Goal: Task Accomplishment & Management: Use online tool/utility

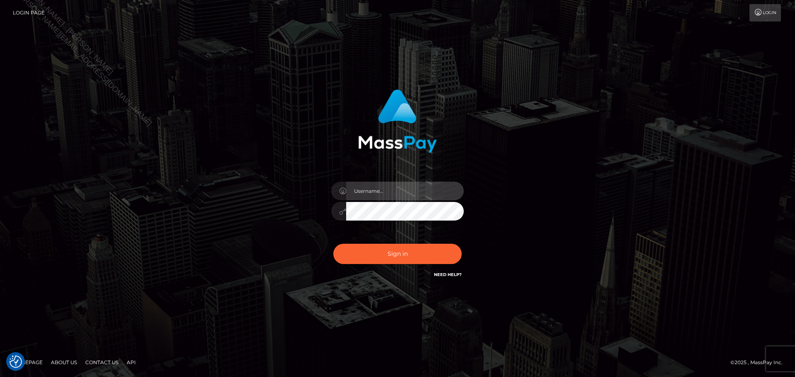
drag, startPoint x: 411, startPoint y: 193, endPoint x: 410, endPoint y: 184, distance: 8.8
click at [411, 193] on input "text" at bounding box center [405, 191] width 118 height 19
type input "Seleen"
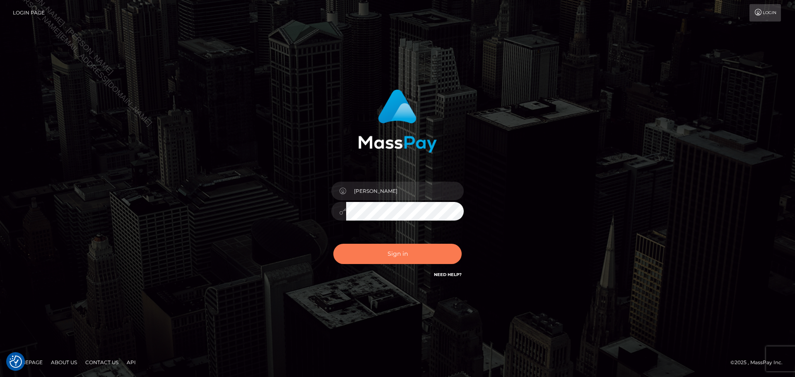
drag, startPoint x: 391, startPoint y: 255, endPoint x: 410, endPoint y: 264, distance: 21.5
click at [391, 255] on button "Sign in" at bounding box center [397, 254] width 128 height 20
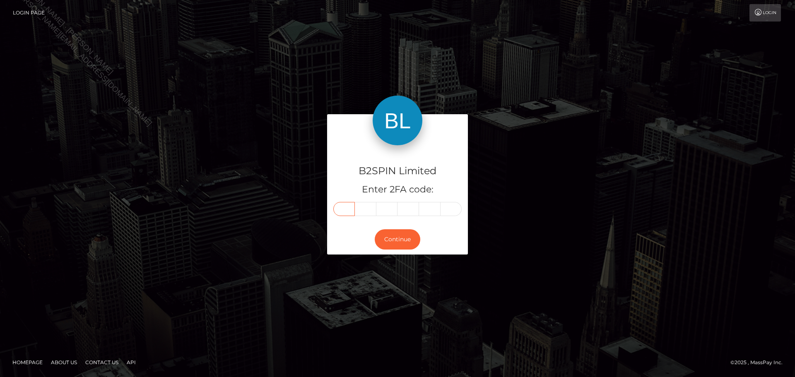
drag, startPoint x: 344, startPoint y: 203, endPoint x: 343, endPoint y: 209, distance: 6.3
paste input "2"
type input "2"
type input "9"
type input "6"
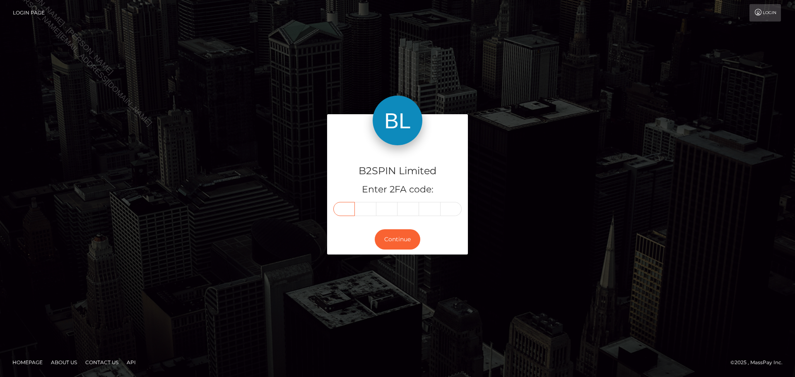
type input "4"
type input "3"
type input "8"
click at [403, 244] on button "Continue" at bounding box center [398, 239] width 46 height 20
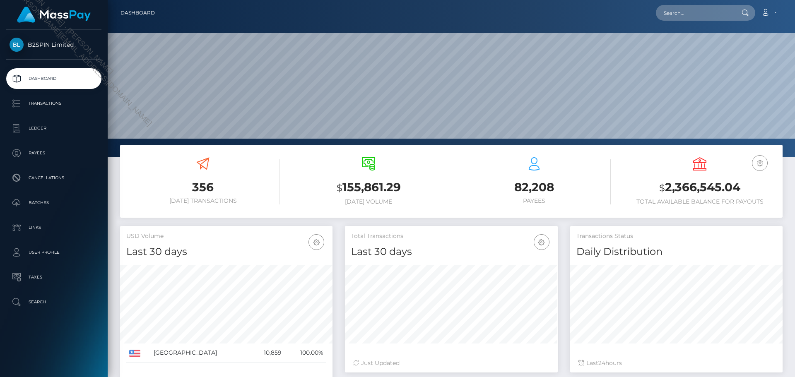
scroll to position [147, 213]
paste input "3626574"
click at [694, 10] on input "text" at bounding box center [695, 13] width 78 height 16
click at [705, 12] on input "3626574" at bounding box center [695, 13] width 78 height 16
paste input "a01e53cd-3283-4f92-b735-8eb9052b65d1"
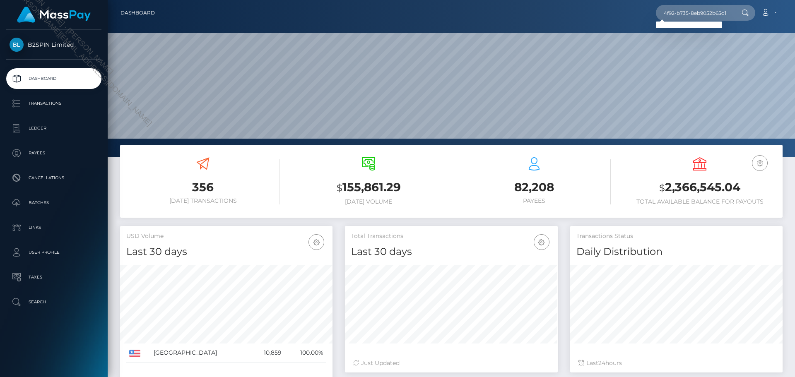
scroll to position [0, 0]
click at [705, 14] on input "a01e53cd-3283-4f92-b735-8eb9052b65d1" at bounding box center [695, 13] width 78 height 16
paste input "2150985543"
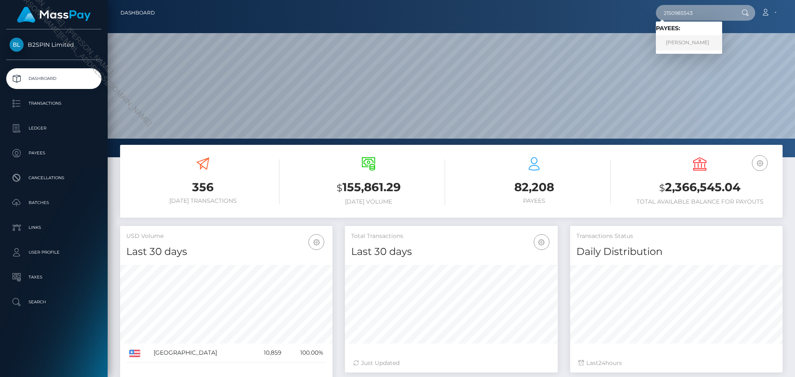
type input "2150985543"
click at [691, 43] on link "ORLANDO VARGAS" at bounding box center [689, 42] width 66 height 15
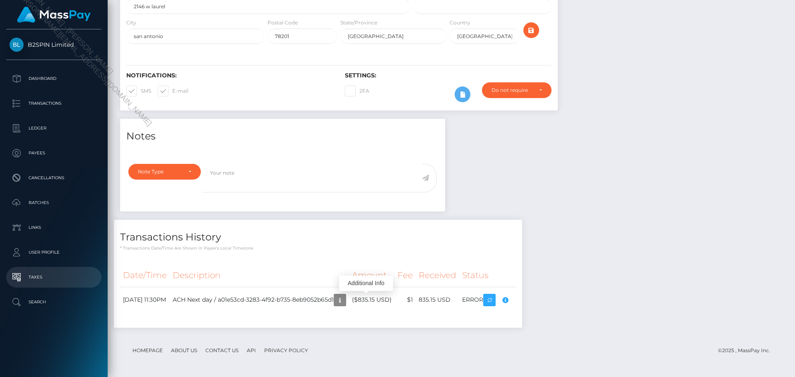
scroll to position [99, 213]
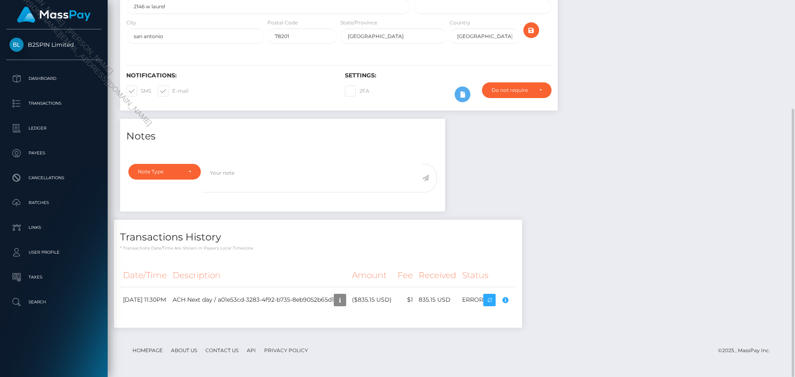
click at [773, 294] on div "Notes Note Type Compliance Clear Compliance General Note Type" at bounding box center [451, 227] width 675 height 217
click at [510, 300] on icon "button" at bounding box center [505, 300] width 10 height 10
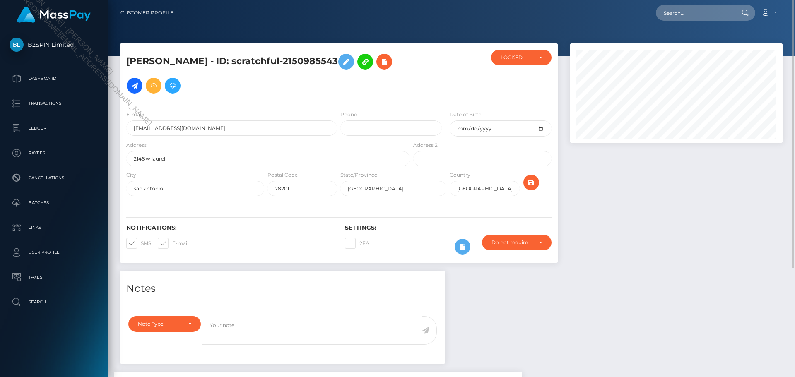
click at [661, 317] on div "Notes Note Type Compliance Clear Compliance General Note Type" at bounding box center [451, 379] width 675 height 217
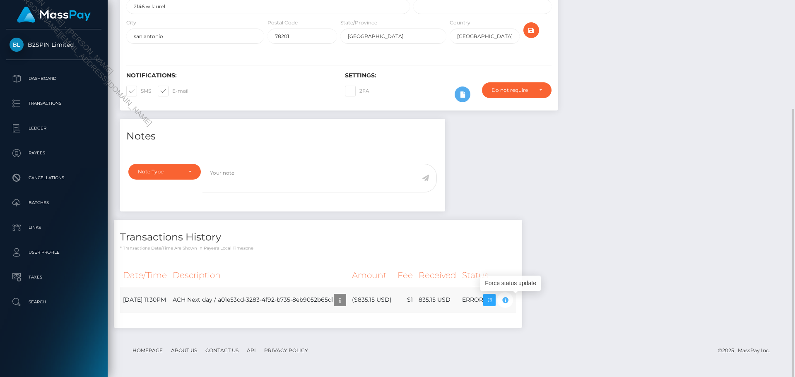
scroll to position [99, 213]
click at [640, 274] on div "Notes Note Type Compliance Clear Compliance General Note Type" at bounding box center [451, 227] width 675 height 217
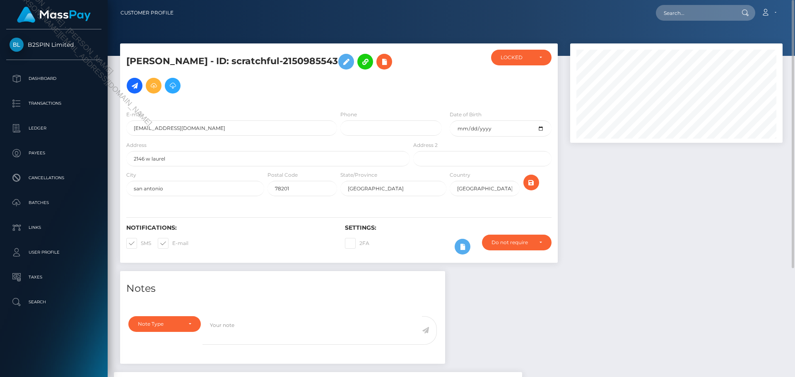
drag, startPoint x: 244, startPoint y: 61, endPoint x: 346, endPoint y: 62, distance: 102.7
click at [346, 62] on h5 "ORLANDO VARGAS - ID: scratchful-2150985543" at bounding box center [265, 74] width 279 height 48
copy h5 "scratchful-2150985543"
drag, startPoint x: 709, startPoint y: 253, endPoint x: 673, endPoint y: 251, distance: 35.7
click at [695, 253] on div at bounding box center [676, 157] width 225 height 228
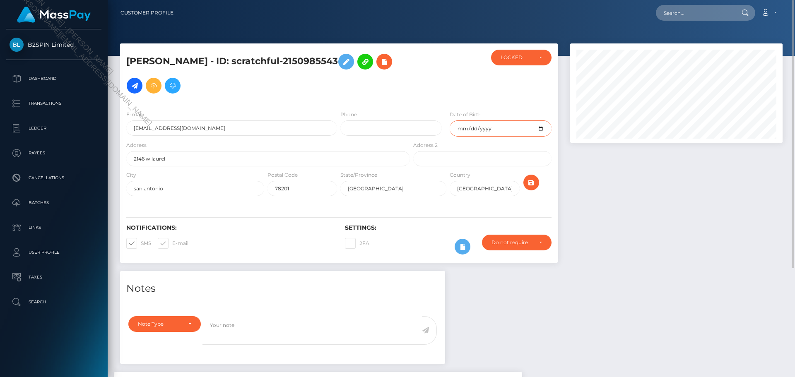
drag, startPoint x: 502, startPoint y: 128, endPoint x: 432, endPoint y: 127, distance: 69.2
click at [432, 127] on div "E-mail ovargas399@gmail.com Phone Date of Birth 1985-08-10" at bounding box center [339, 125] width 438 height 31
click at [638, 242] on div at bounding box center [676, 157] width 225 height 228
click at [614, 304] on div "Notes Note Type Compliance Clear Compliance General Note Type" at bounding box center [451, 379] width 675 height 217
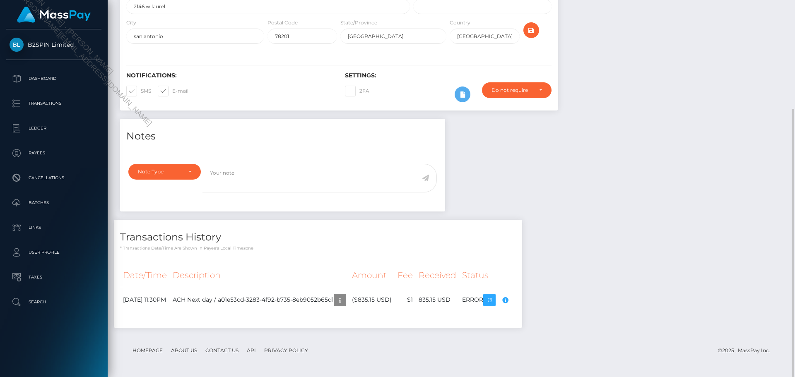
click at [531, 217] on div "Notes Note Type Compliance Clear Compliance General Note Type" at bounding box center [451, 227] width 675 height 217
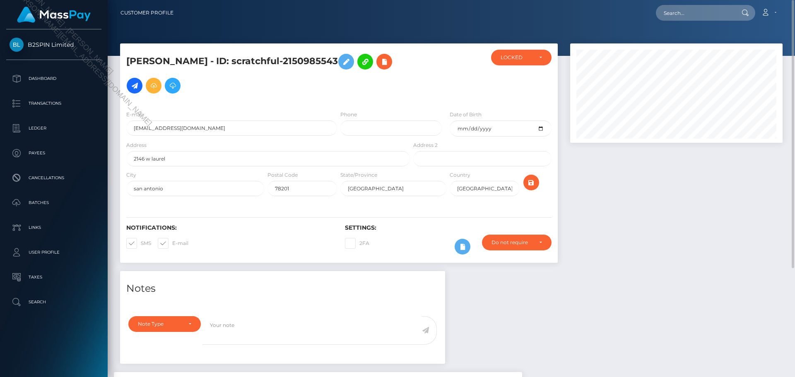
click at [711, 227] on div at bounding box center [676, 157] width 225 height 228
click at [716, 252] on div at bounding box center [676, 157] width 225 height 228
click at [638, 320] on div "Notes Note Type Compliance Clear Compliance General Note Type" at bounding box center [451, 379] width 675 height 217
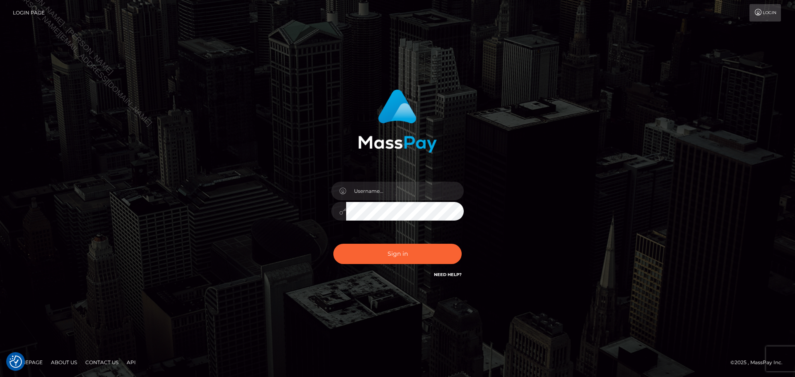
checkbox input "true"
click at [403, 195] on input "text" at bounding box center [405, 191] width 118 height 19
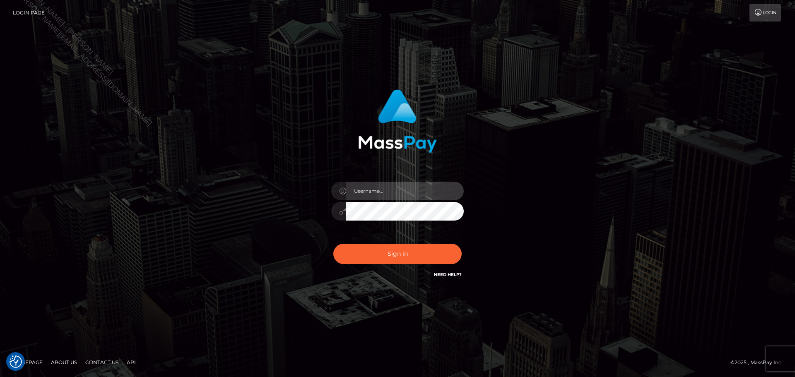
type input "Seleen"
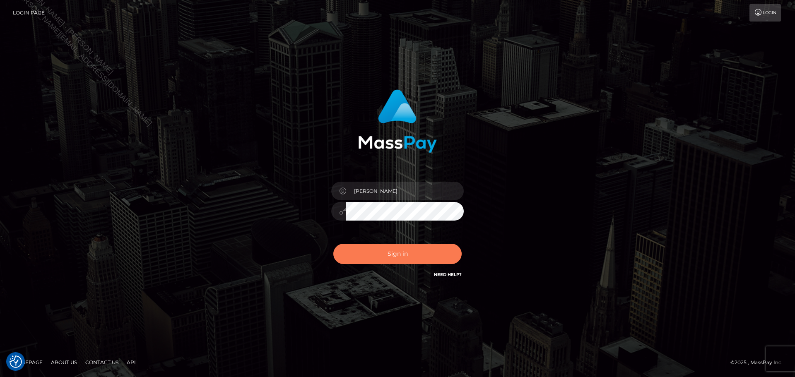
click at [408, 262] on button "Sign in" at bounding box center [397, 254] width 128 height 20
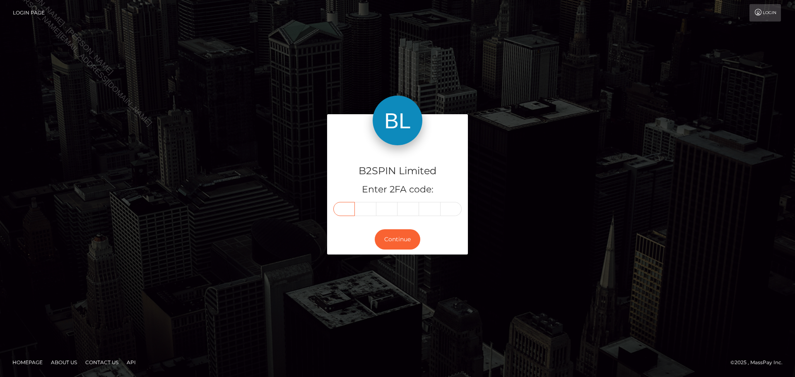
paste input "9"
type input "9"
type input "6"
type input "5"
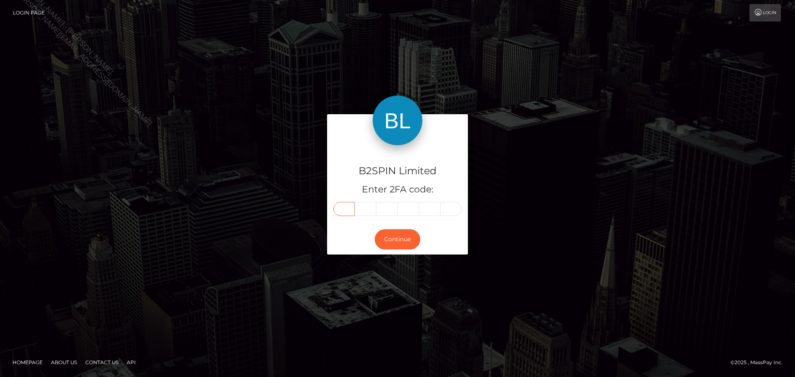
type input "4"
type input "9"
click at [408, 246] on button "Continue" at bounding box center [398, 239] width 46 height 20
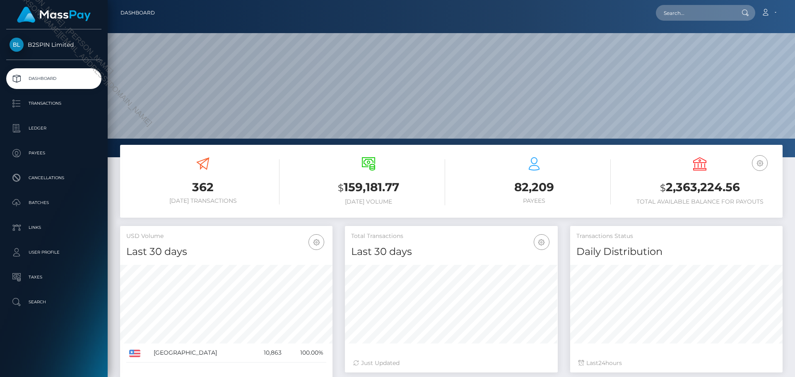
scroll to position [147, 213]
click at [18, 102] on p "Transactions" at bounding box center [54, 103] width 89 height 12
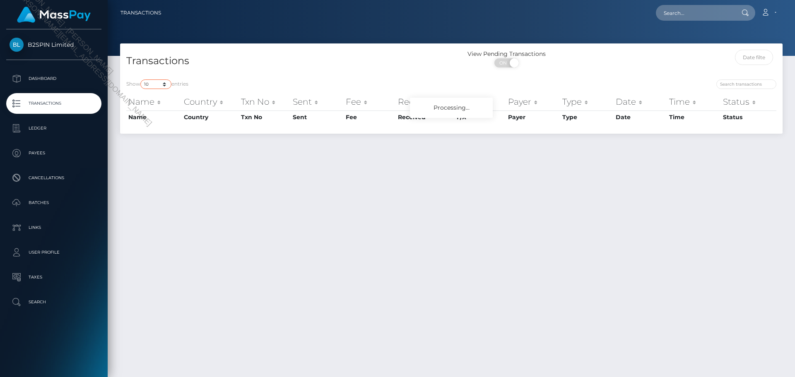
click at [160, 83] on select "10 25 50 100 250 500 1,000 3,500" at bounding box center [155, 85] width 31 height 10
select select "3500"
click at [141, 80] on select "10 25 50 100 250 500 1,000 3,500" at bounding box center [155, 85] width 31 height 10
click at [345, 65] on h4 "Transactions" at bounding box center [285, 61] width 319 height 14
click at [752, 60] on input "text" at bounding box center [754, 57] width 39 height 15
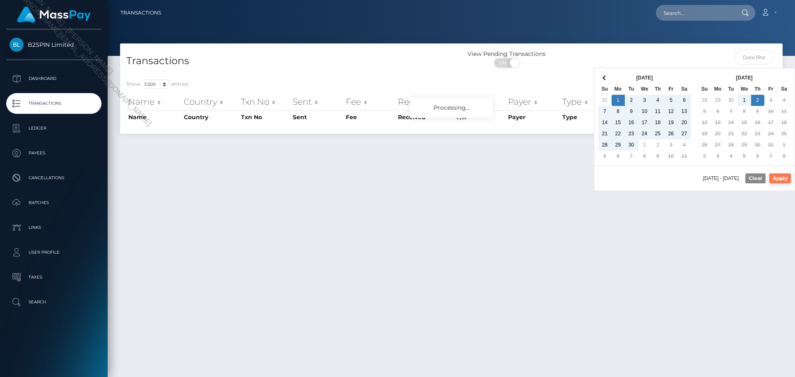
click at [779, 181] on button "Apply" at bounding box center [781, 179] width 22 height 10
type input "09/01/2025 - 10/02/2025"
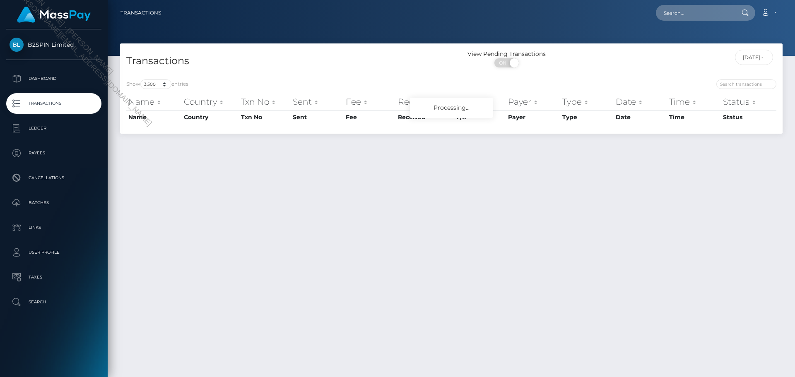
click at [638, 56] on div "09/01/2025 - 10/02/2025" at bounding box center [700, 61] width 166 height 22
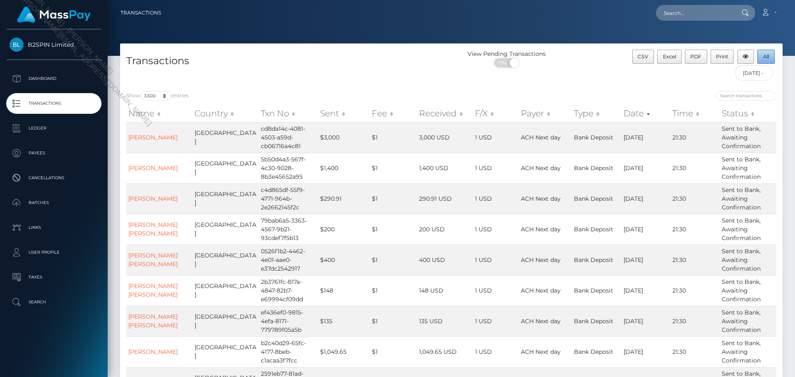
click at [769, 55] on span "All" at bounding box center [766, 56] width 6 height 6
click at [695, 11] on input "text" at bounding box center [695, 13] width 78 height 16
paste input "9a199587-1e96-4b2c-a130-8436b745d139"
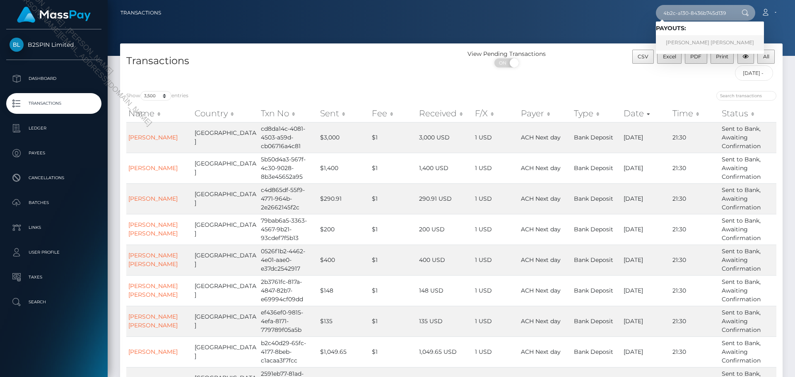
type input "9a199587-1e96-4b2c-a130-8436b745d139"
click at [695, 41] on link "ANDREW DESUN HUBBARD" at bounding box center [710, 42] width 108 height 15
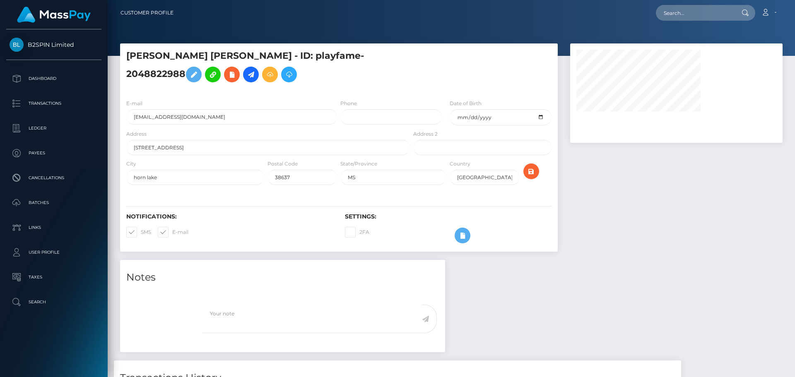
scroll to position [138, 0]
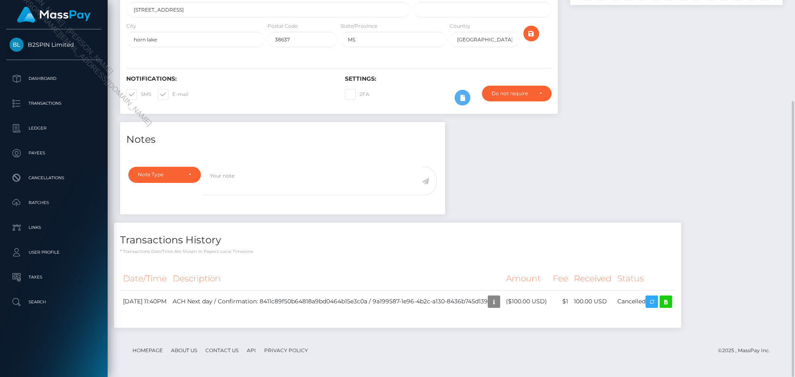
click at [639, 195] on div "Notes Note Type Compliance Clear Compliance General Note Type" at bounding box center [451, 229] width 675 height 214
click at [384, 249] on p "* Transactions date/time are shown in payee's local timezone" at bounding box center [397, 252] width 555 height 6
click at [503, 302] on td "ACH Next day / Confirmation: 8411c89f50b64818a9bd0464b15e3c0a / 9a199587-1e96-4…" at bounding box center [336, 301] width 333 height 23
click at [499, 303] on icon "button" at bounding box center [494, 302] width 10 height 10
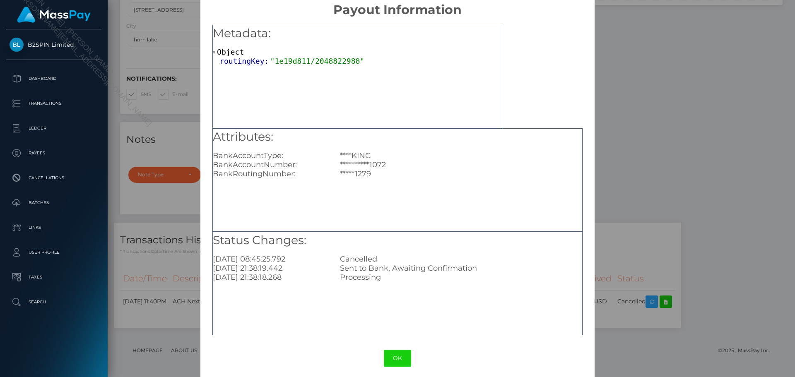
scroll to position [17, 0]
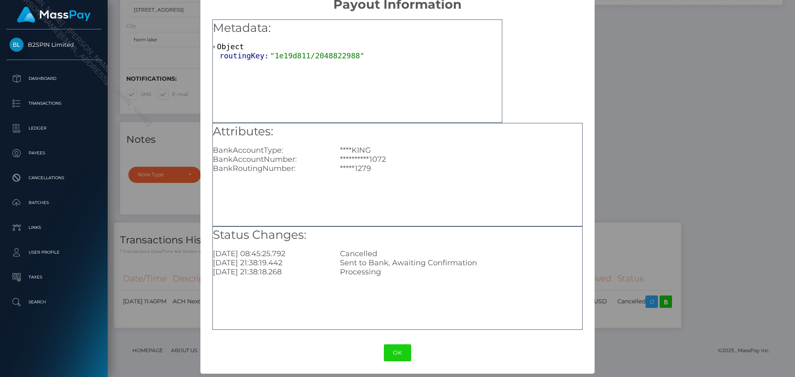
click at [471, 305] on div "Status Changes: 2025-10-01 08:45:25.792 Cancelled 2025-09-29 21:38:19.442 Sent …" at bounding box center [397, 279] width 370 height 104
click at [395, 353] on button "OK" at bounding box center [397, 353] width 27 height 17
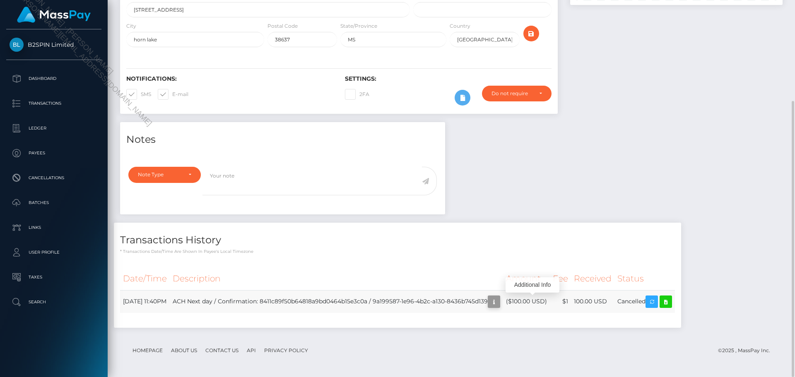
scroll to position [99, 213]
click at [499, 304] on icon "button" at bounding box center [494, 302] width 10 height 10
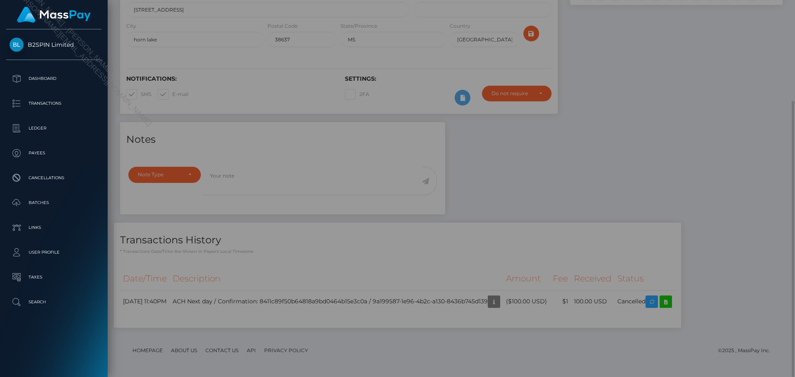
scroll to position [0, 0]
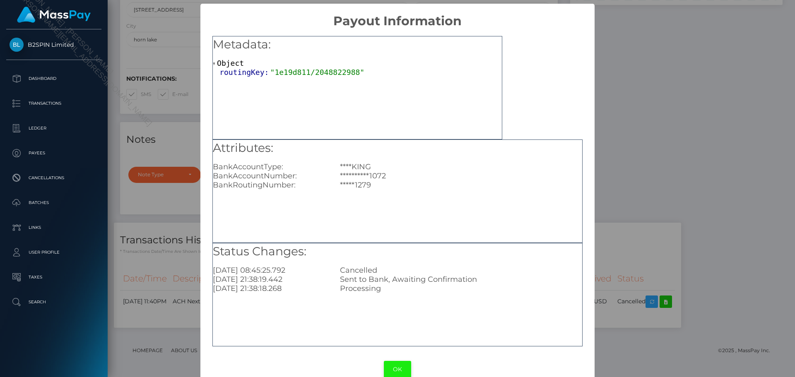
click at [391, 372] on button "OK" at bounding box center [397, 369] width 27 height 17
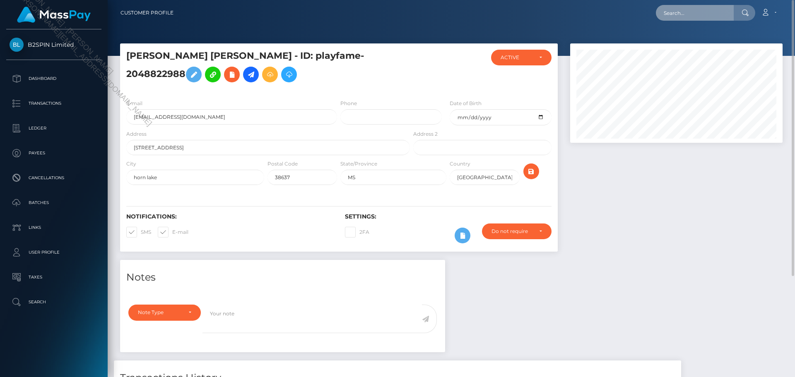
scroll to position [414077, 413966]
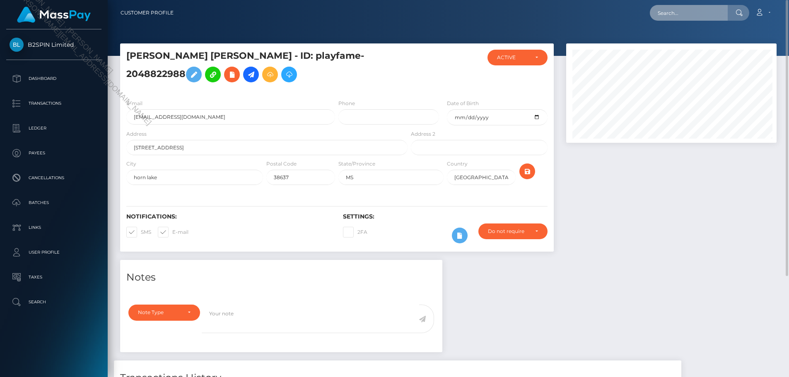
paste input "3dc025dc-b982-4b5a-adb4-3208afc77325"
click at [707, 17] on input "text" at bounding box center [689, 13] width 78 height 16
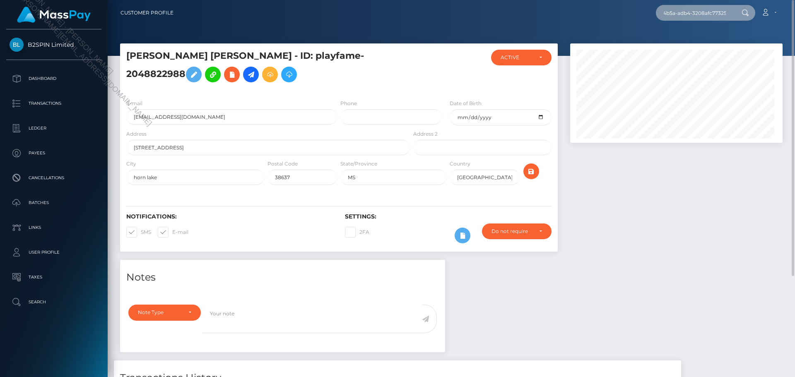
scroll to position [99, 213]
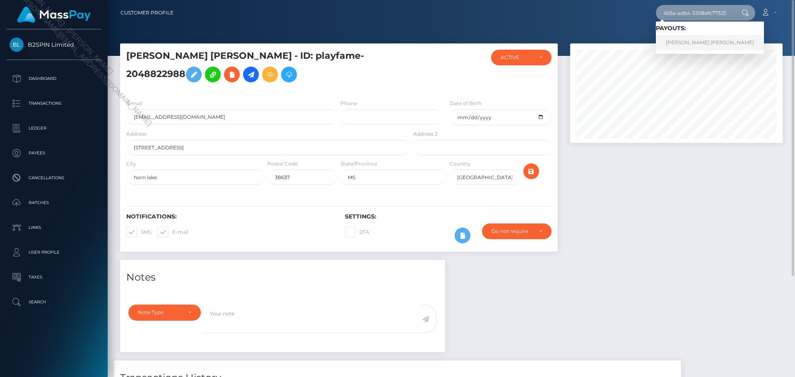
type input "3dc025dc-b982-4b5a-adb4-3208afc77325"
click at [686, 46] on link "CATHEY LEIGH ASHBURN" at bounding box center [710, 42] width 108 height 15
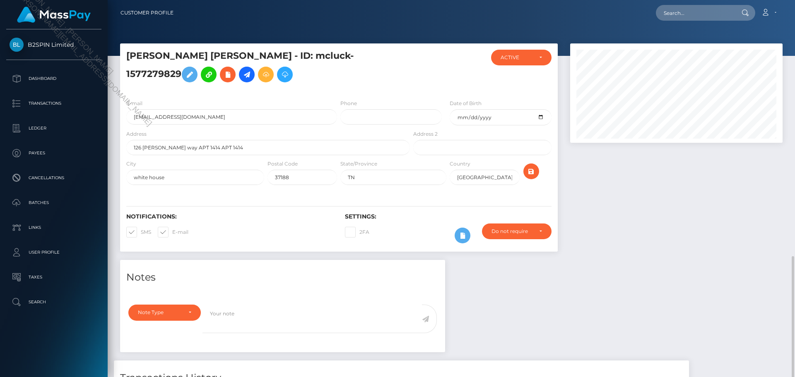
scroll to position [99, 213]
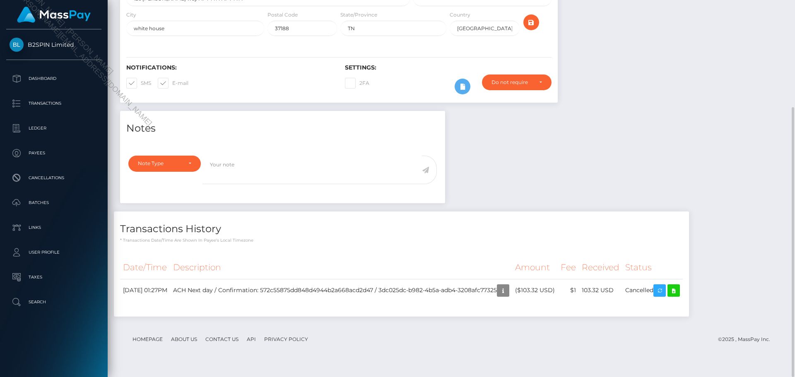
click at [654, 175] on div "Notes Note Type Compliance Clear Compliance General Note Type" at bounding box center [451, 218] width 675 height 214
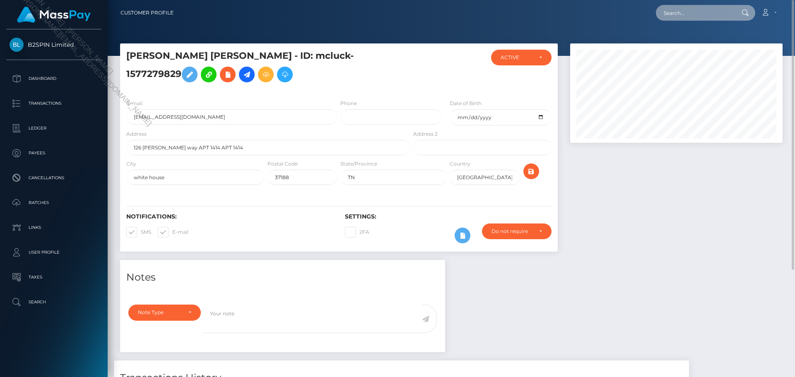
click at [693, 14] on input "text" at bounding box center [695, 13] width 78 height 16
paste input "18b82b7a-9e1e-41c8-8a87-de1e05cbfc9b"
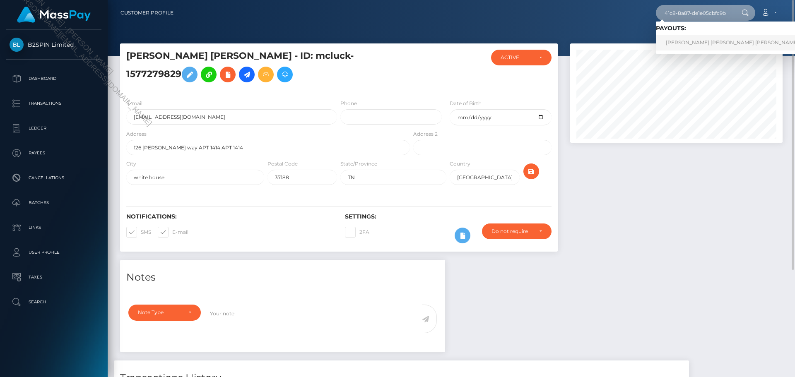
type input "18b82b7a-9e1e-41c8-8a87-de1e05cbfc9b"
click at [688, 47] on link "[PERSON_NAME] [PERSON_NAME] [PERSON_NAME]" at bounding box center [732, 42] width 153 height 15
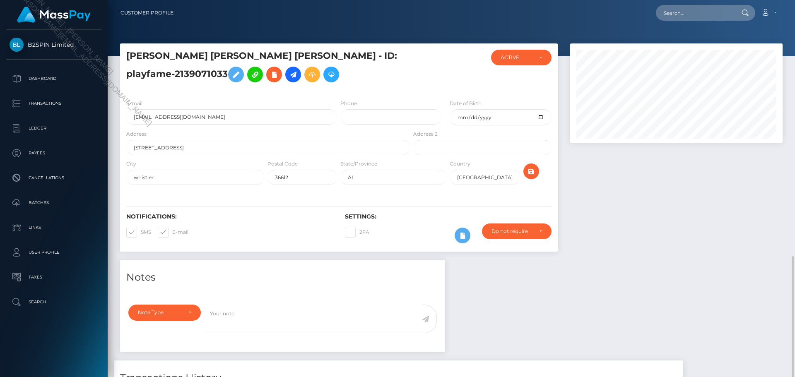
click at [698, 260] on div "Notes Note Type Compliance Clear Compliance General Note Type" at bounding box center [451, 367] width 675 height 214
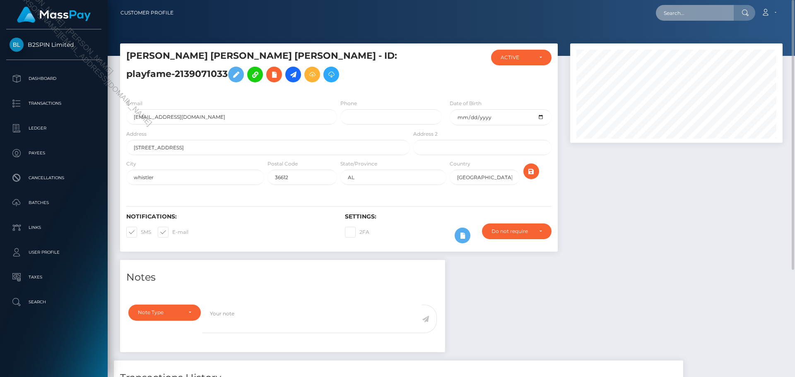
click at [695, 12] on input "text" at bounding box center [695, 13] width 78 height 16
paste input "e3498962-33f0-46fe-9714-8021c161b872"
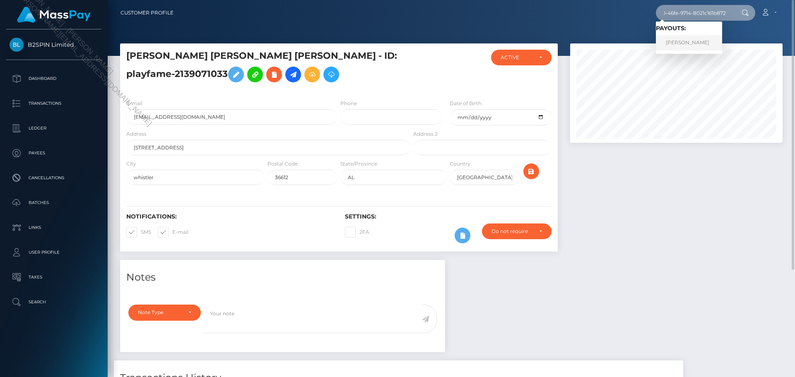
type input "e3498962-33f0-46fe-9714-8021c161b872"
click at [698, 44] on link "ELIZABETH KEIM PHILLIPS" at bounding box center [689, 42] width 66 height 15
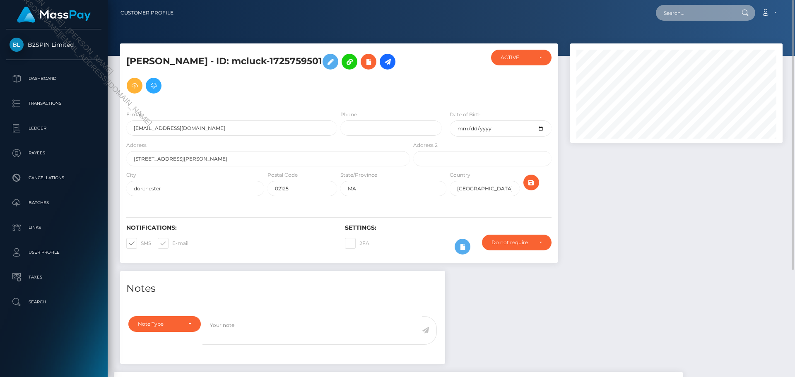
paste input "2c4195ca-3084-40a1-9dca-97483fe37bee"
click at [704, 9] on input "text" at bounding box center [695, 13] width 78 height 16
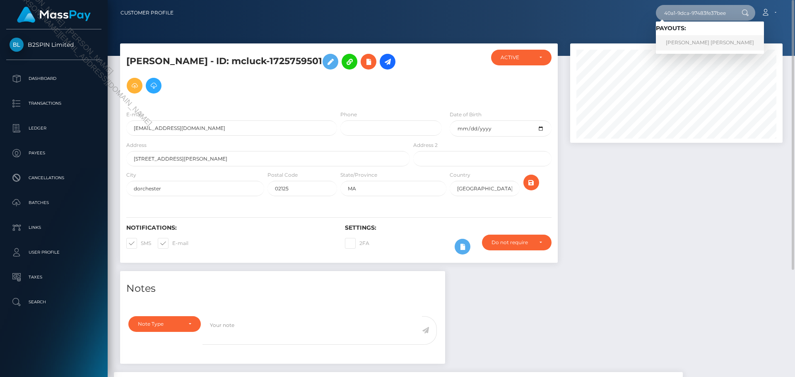
type input "2c4195ca-3084-40a1-9dca-97483fe37bee"
click at [691, 42] on link "[PERSON_NAME] [PERSON_NAME]" at bounding box center [710, 42] width 108 height 15
